Goal: Understand process/instructions: Learn how to perform a task or action

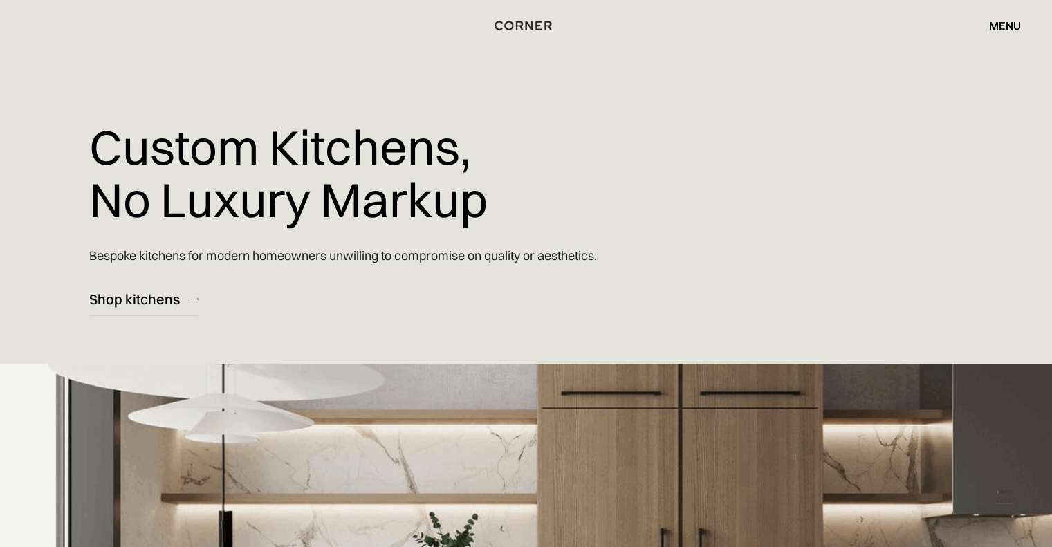
click at [994, 31] on div "menu" at bounding box center [1005, 25] width 32 height 11
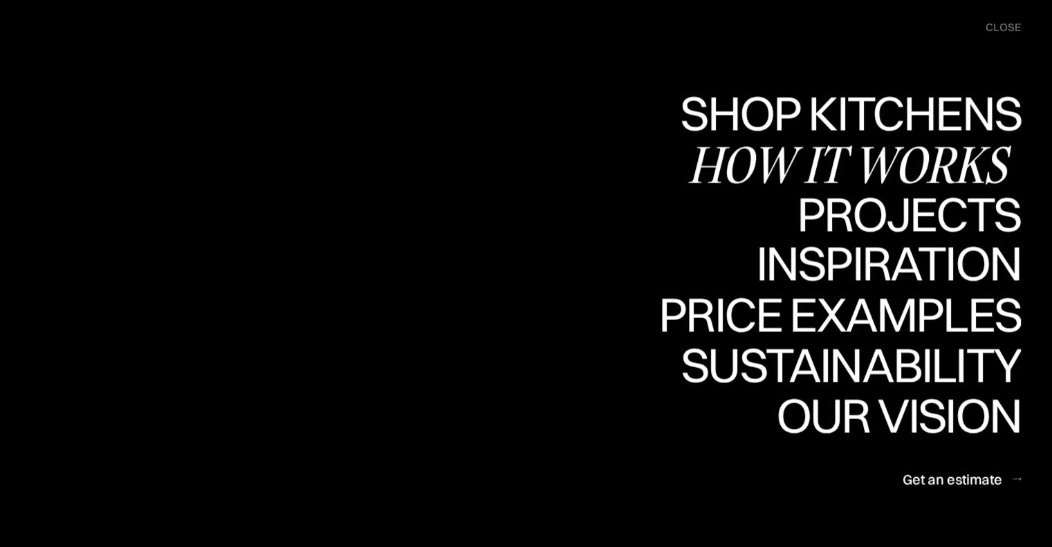
click at [838, 175] on div "How it works" at bounding box center [853, 164] width 333 height 48
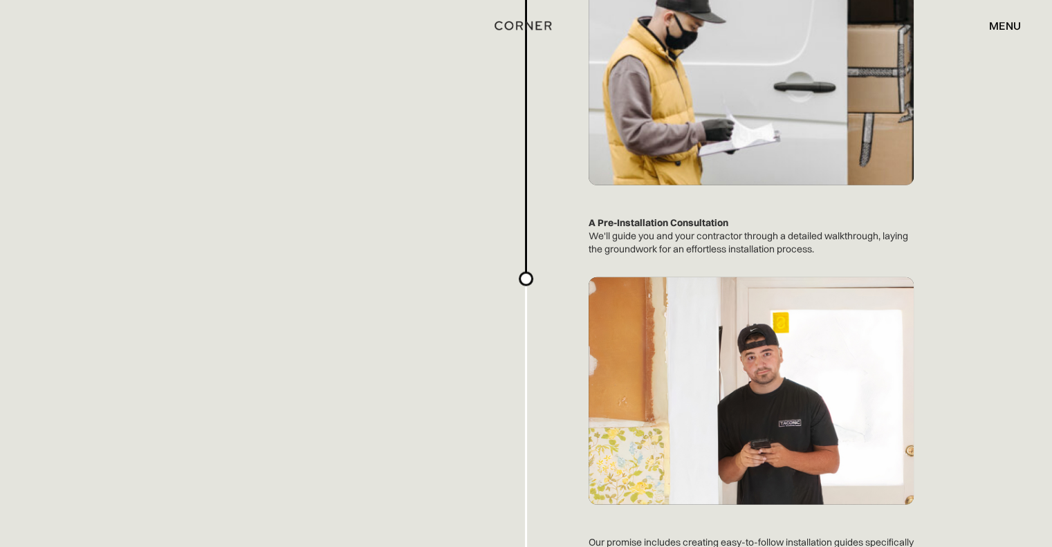
scroll to position [3209, 0]
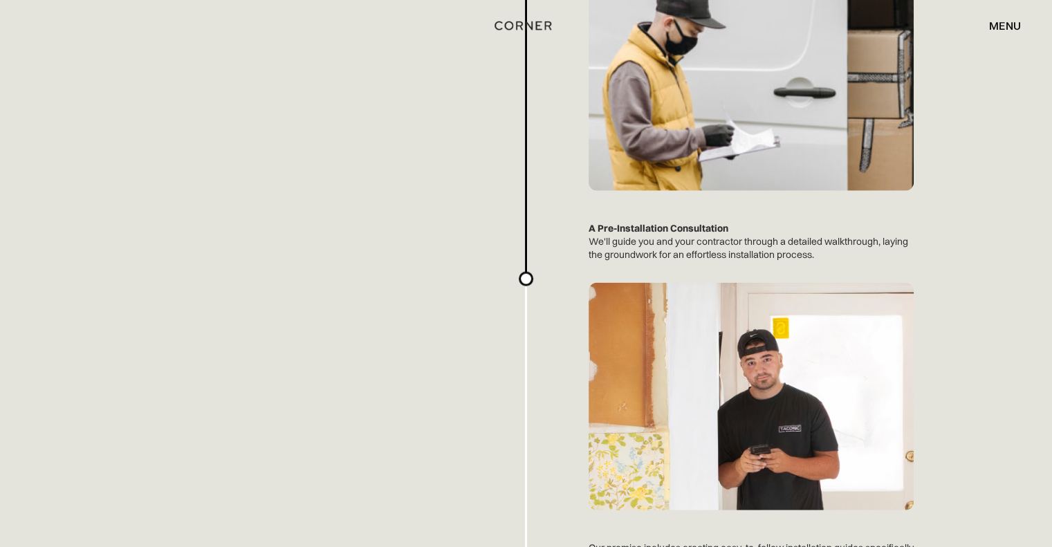
click at [996, 13] on div "Shop Kitchens Shop Kitchens How it works How it works Projects Projects Inspira…" at bounding box center [526, 25] width 1052 height 51
click at [996, 24] on div "menu" at bounding box center [1005, 25] width 32 height 11
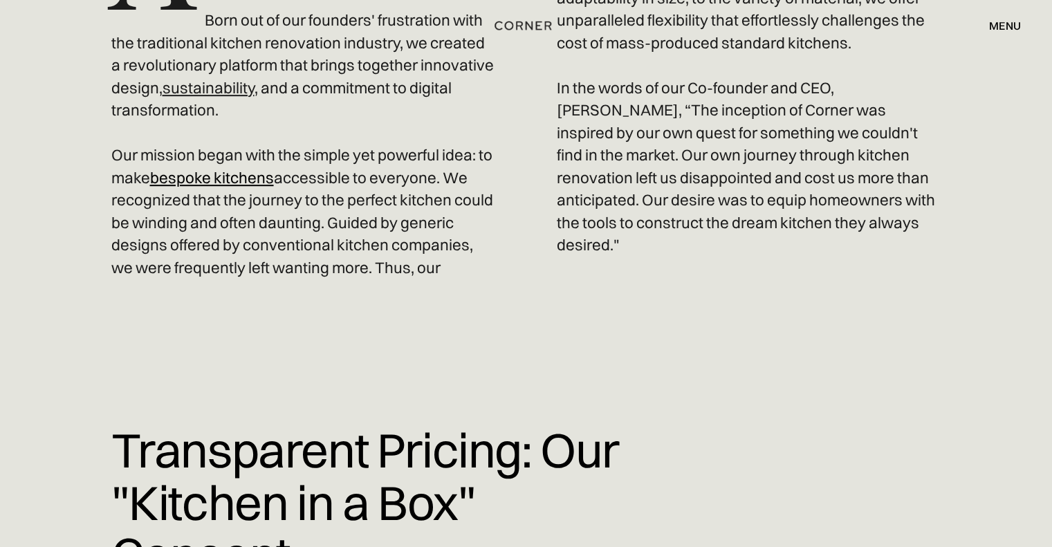
scroll to position [931, 0]
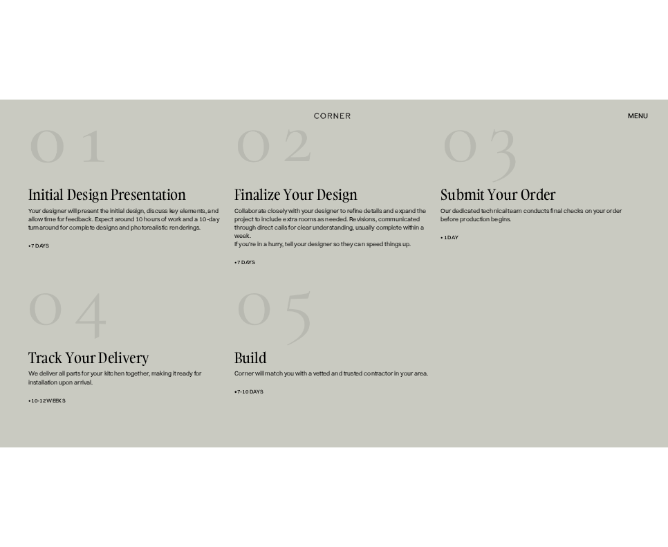
scroll to position [1015, 0]
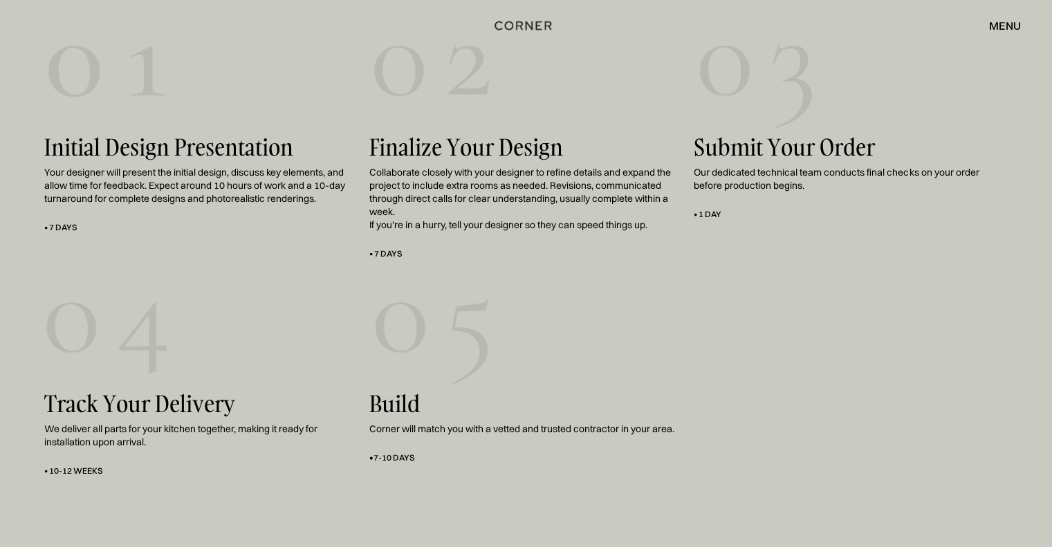
drag, startPoint x: 547, startPoint y: 328, endPoint x: 384, endPoint y: 333, distance: 162.6
click at [384, 333] on div "Build Corner will match you with a vetted and trusted contractor in your area. …" at bounding box center [526, 373] width 314 height 206
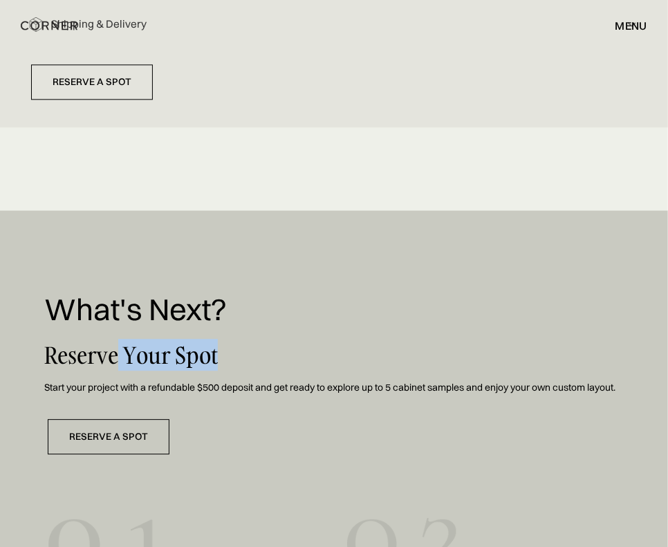
drag, startPoint x: 221, startPoint y: 356, endPoint x: 111, endPoint y: 355, distance: 110.0
click at [111, 355] on div "What's Next? Reserve Your Spot Start your project with a refundable $500 deposi…" at bounding box center [334, 385] width 580 height 184
click at [545, 331] on div "What's Next? Reserve Your Spot Start your project with a refundable $500 deposi…" at bounding box center [334, 385] width 580 height 184
